Goal: Navigation & Orientation: Go to known website

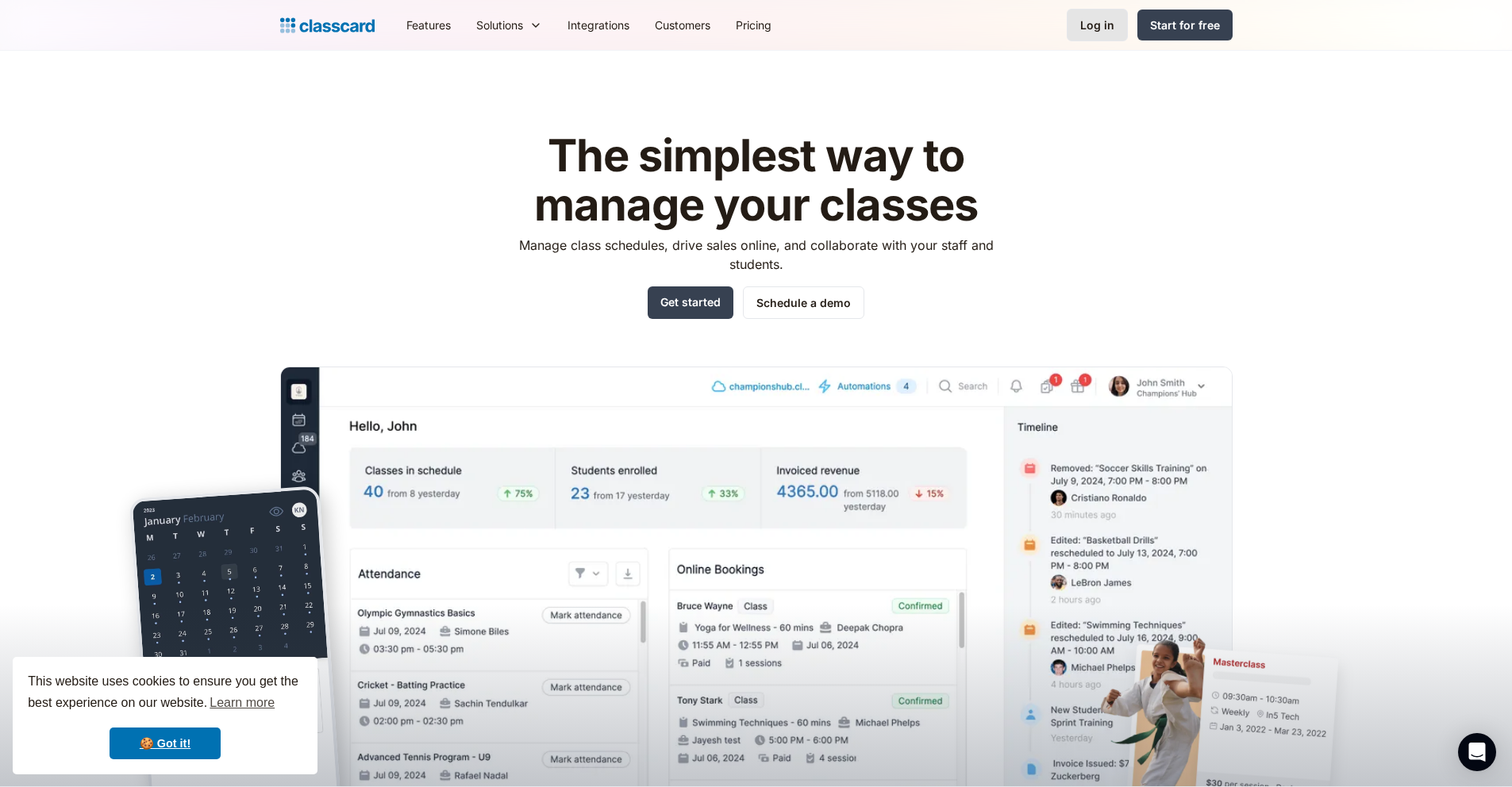
click at [1114, 27] on div "Log in" at bounding box center [1097, 25] width 34 height 17
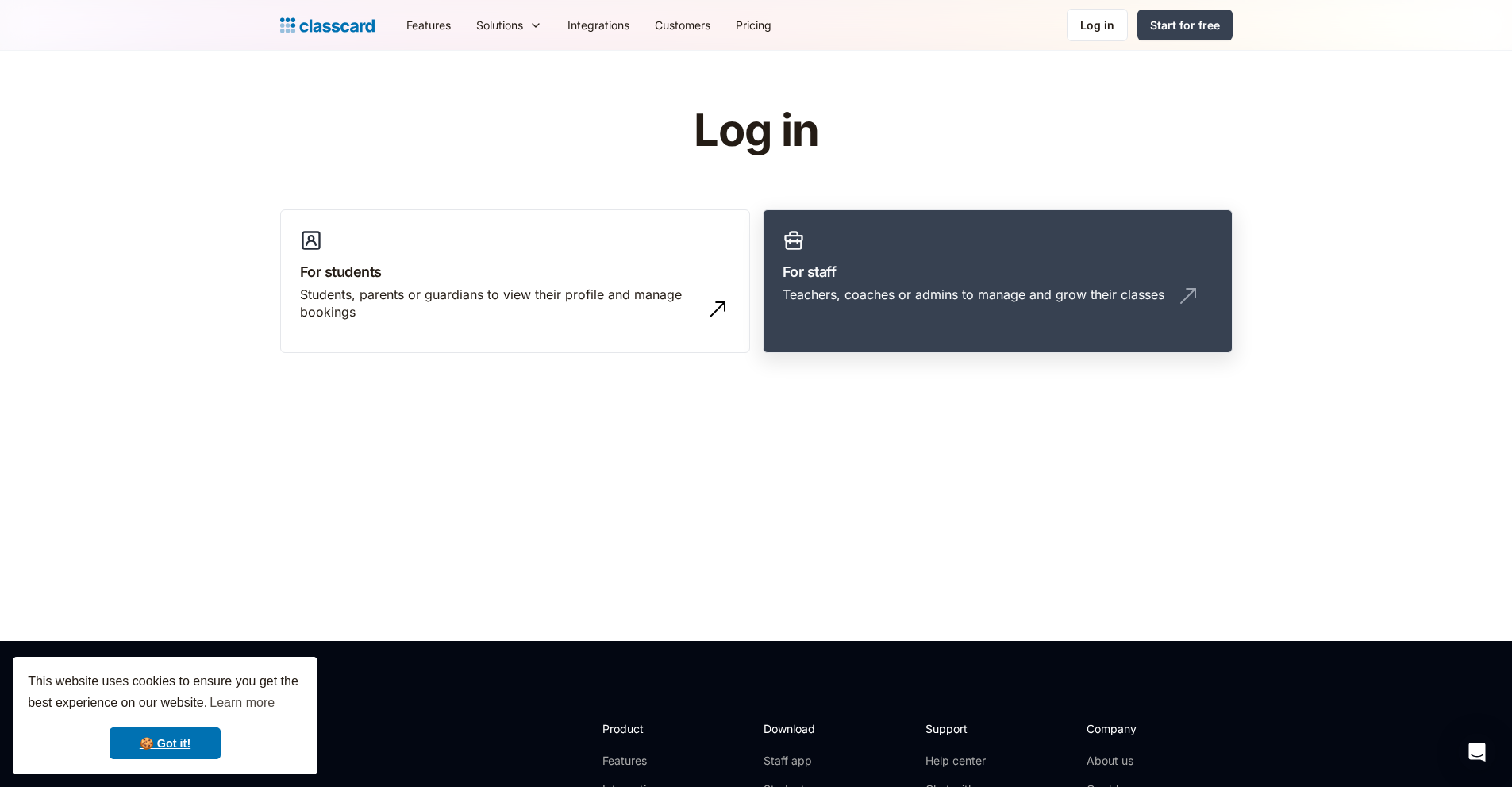
click at [922, 265] on h3 "For staff" at bounding box center [998, 271] width 430 height 21
